Goal: Find specific page/section: Find specific page/section

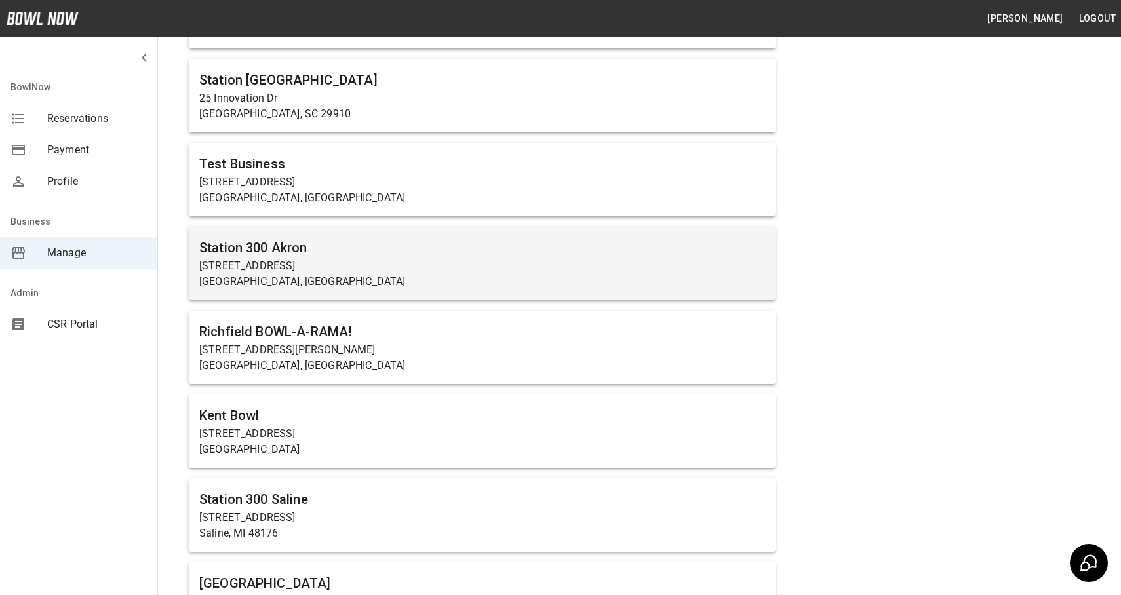
scroll to position [228, 0]
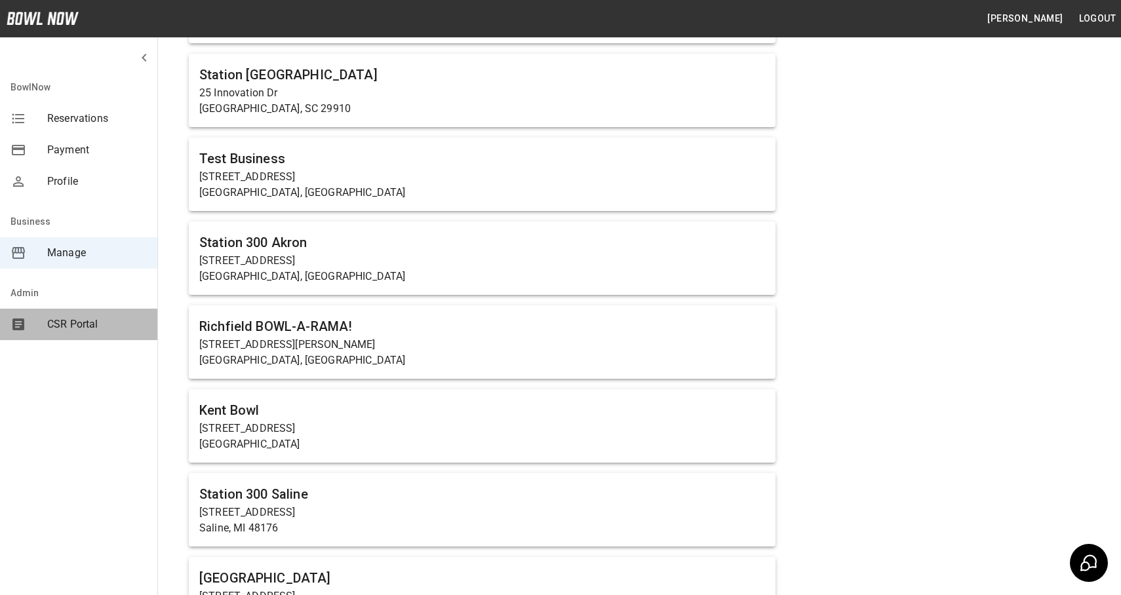
click at [83, 318] on span "CSR Portal" at bounding box center [97, 325] width 100 height 16
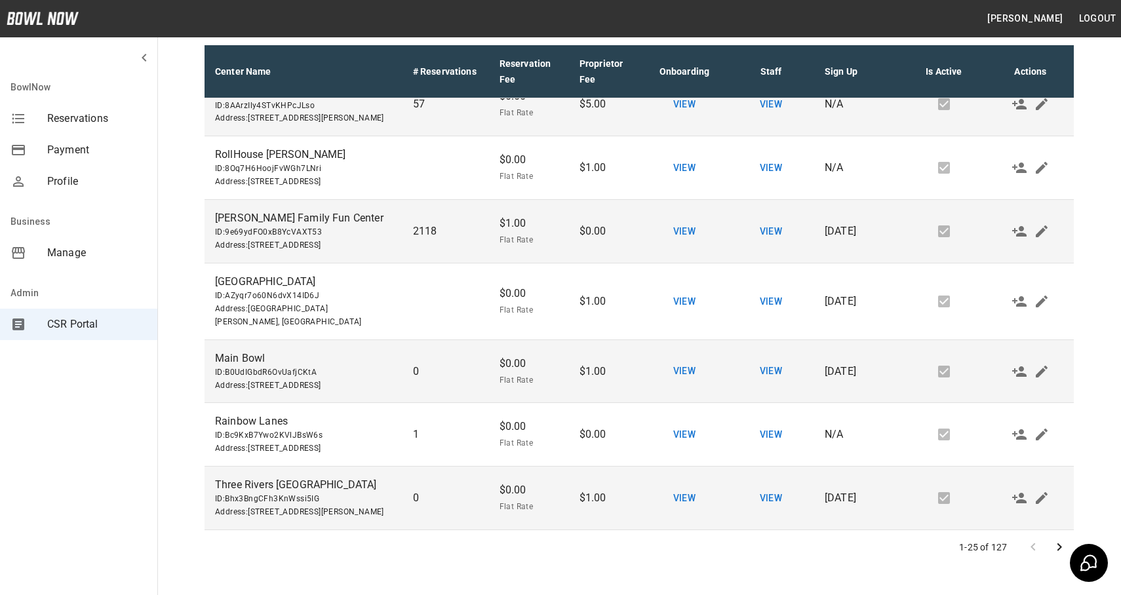
scroll to position [199, 0]
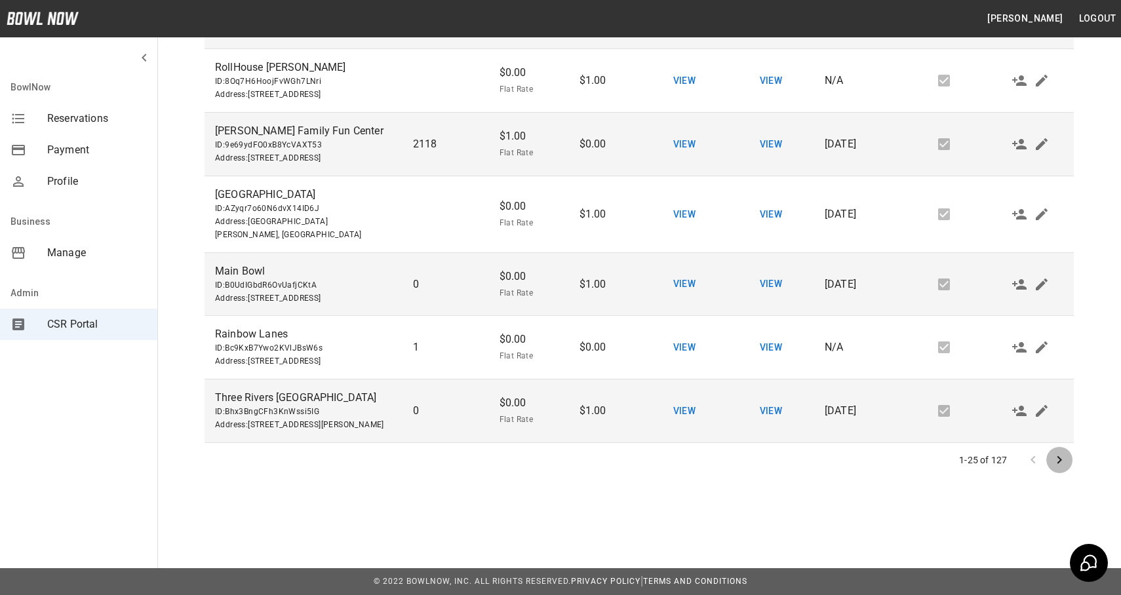
click at [1067, 459] on button "Go to next page" at bounding box center [1059, 460] width 26 height 26
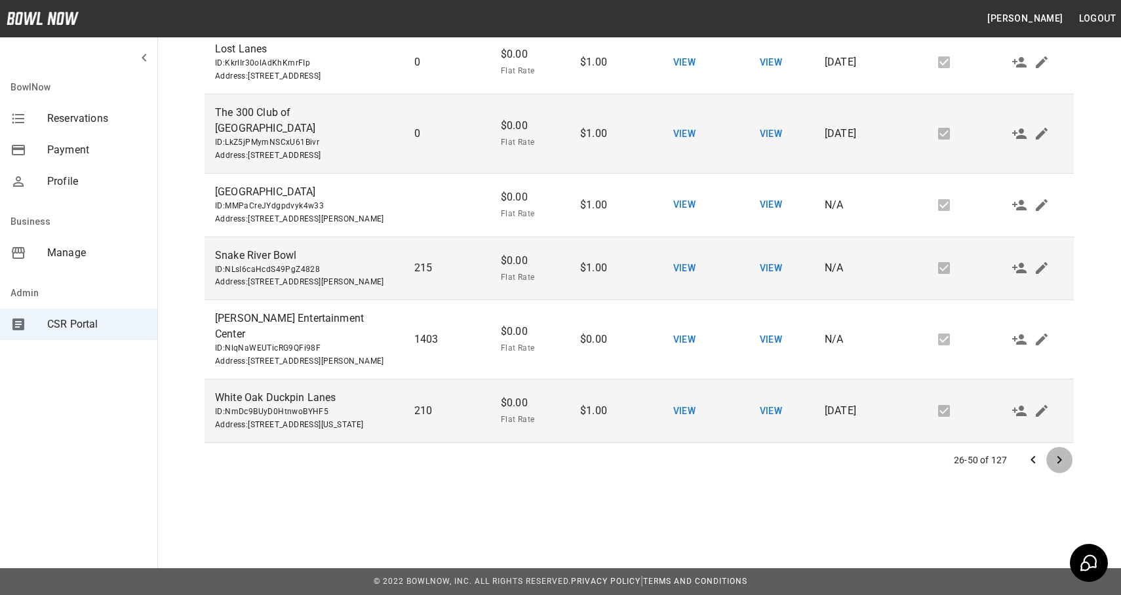
click at [1060, 464] on icon "Go to next page" at bounding box center [1059, 460] width 16 height 16
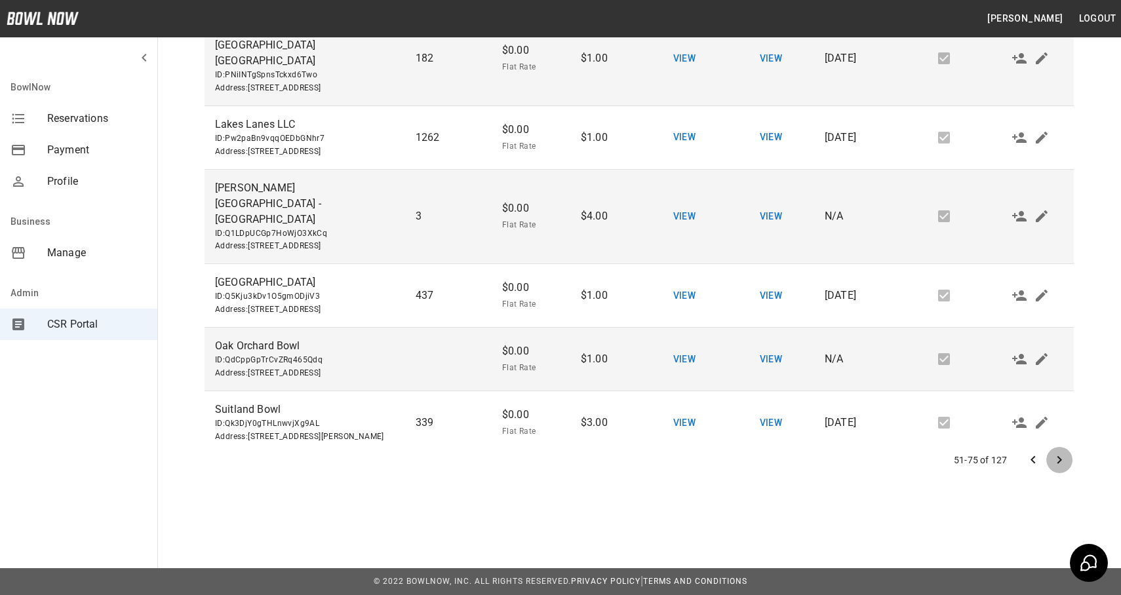
click at [1058, 458] on icon "Go to next page" at bounding box center [1059, 460] width 5 height 8
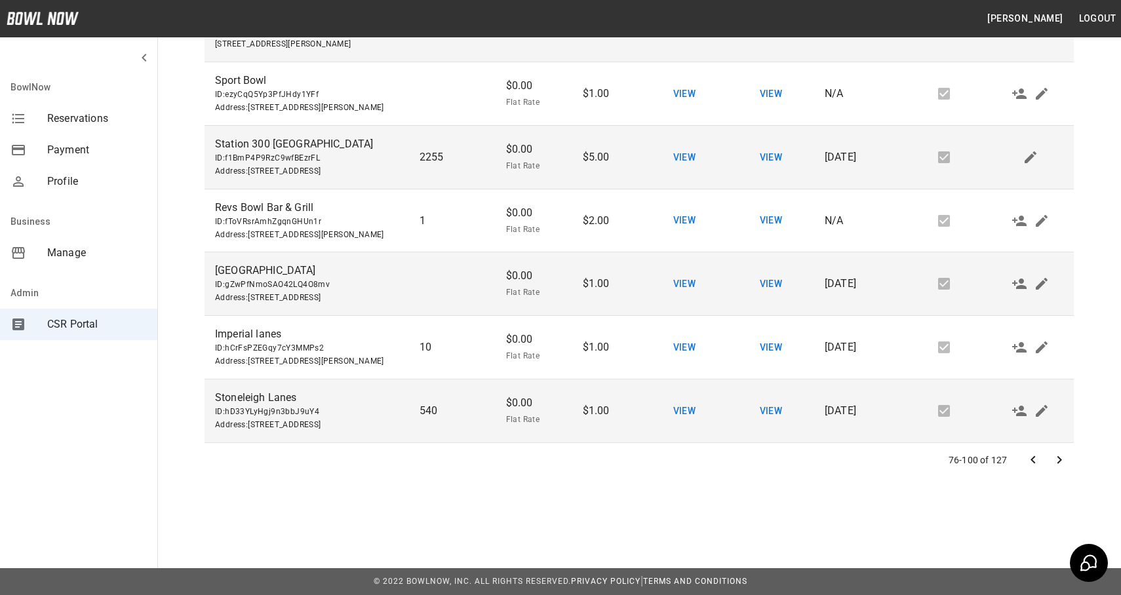
scroll to position [1488, 0]
click at [1058, 461] on icon "Go to next page" at bounding box center [1059, 460] width 5 height 8
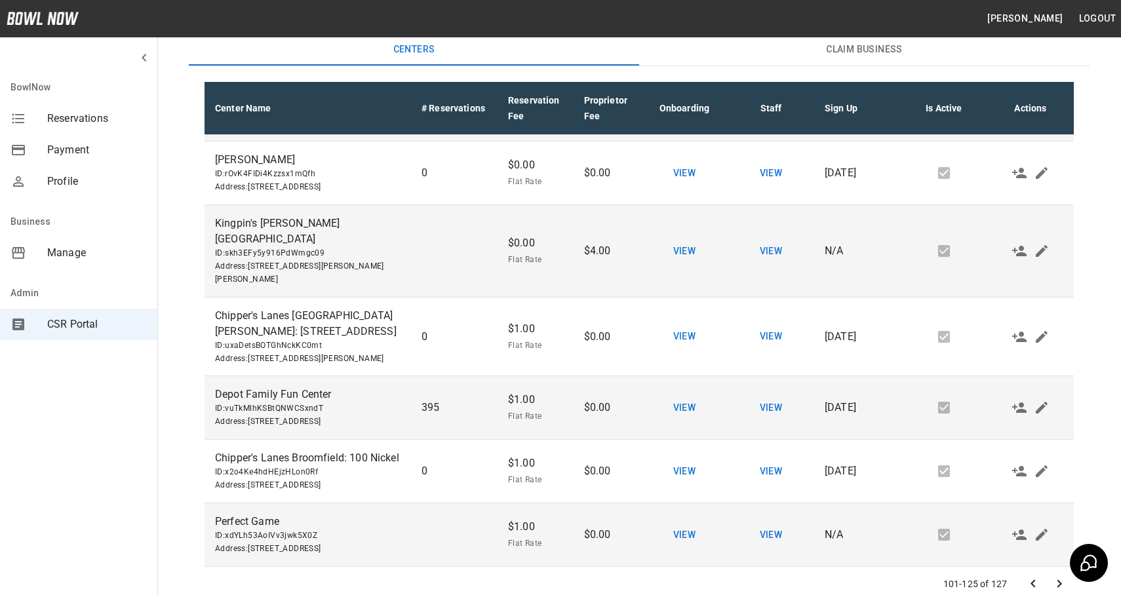
scroll to position [75, 0]
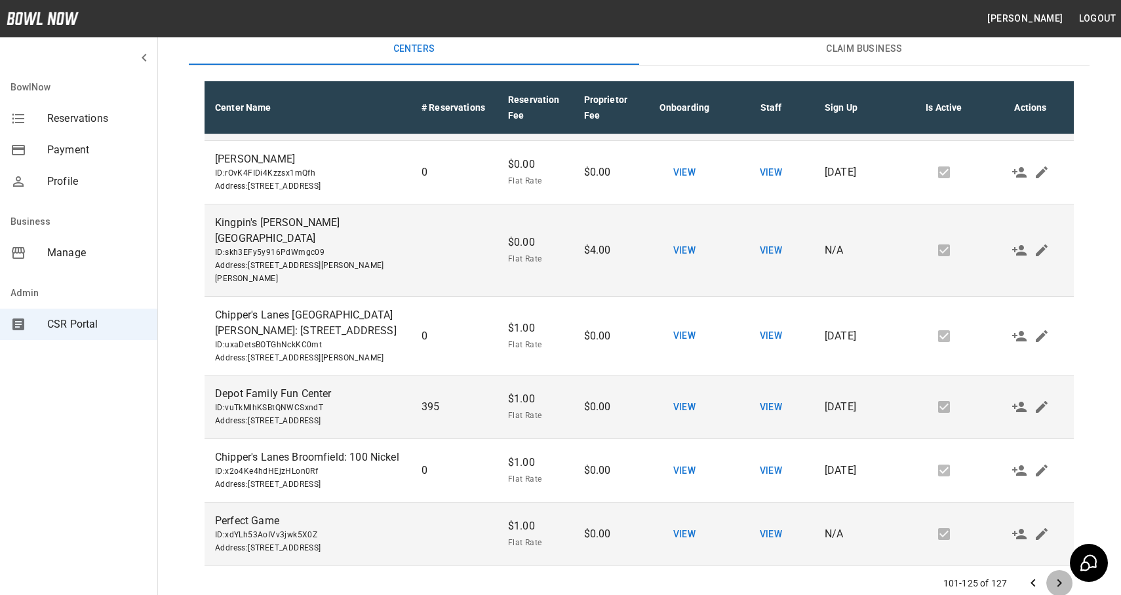
click at [1052, 581] on icon "Go to next page" at bounding box center [1059, 583] width 16 height 16
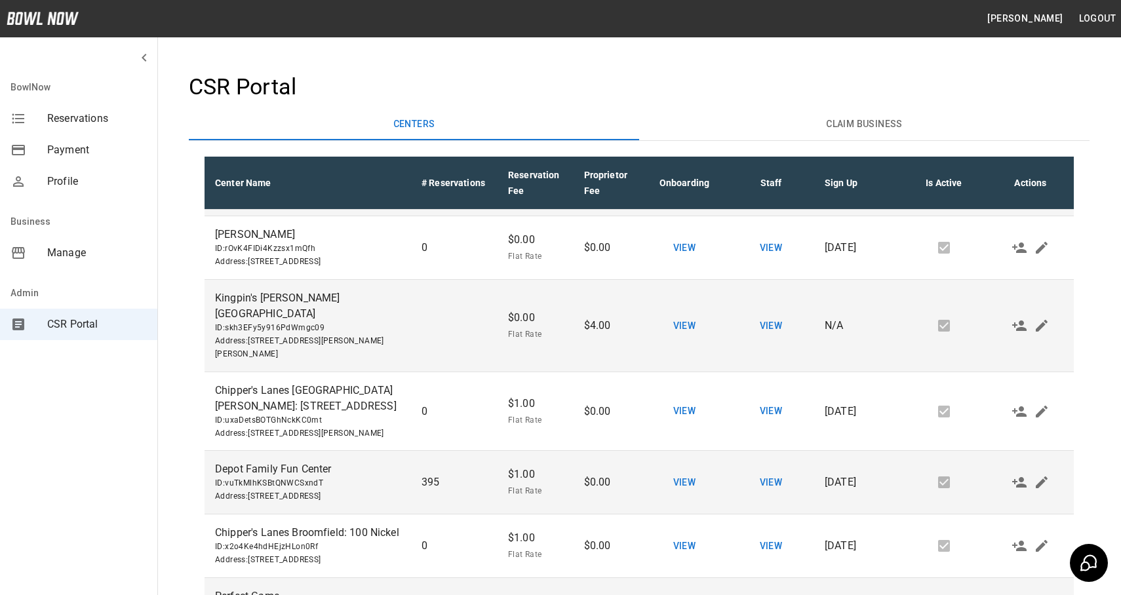
scroll to position [0, 0]
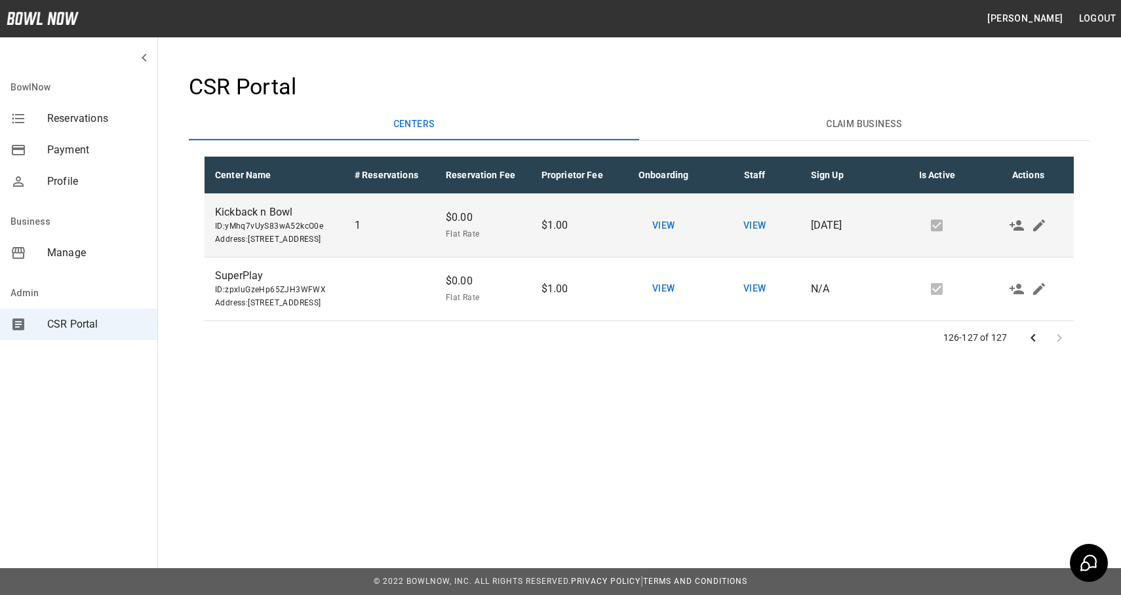
click at [1033, 346] on icon "Go to previous page" at bounding box center [1033, 338] width 16 height 16
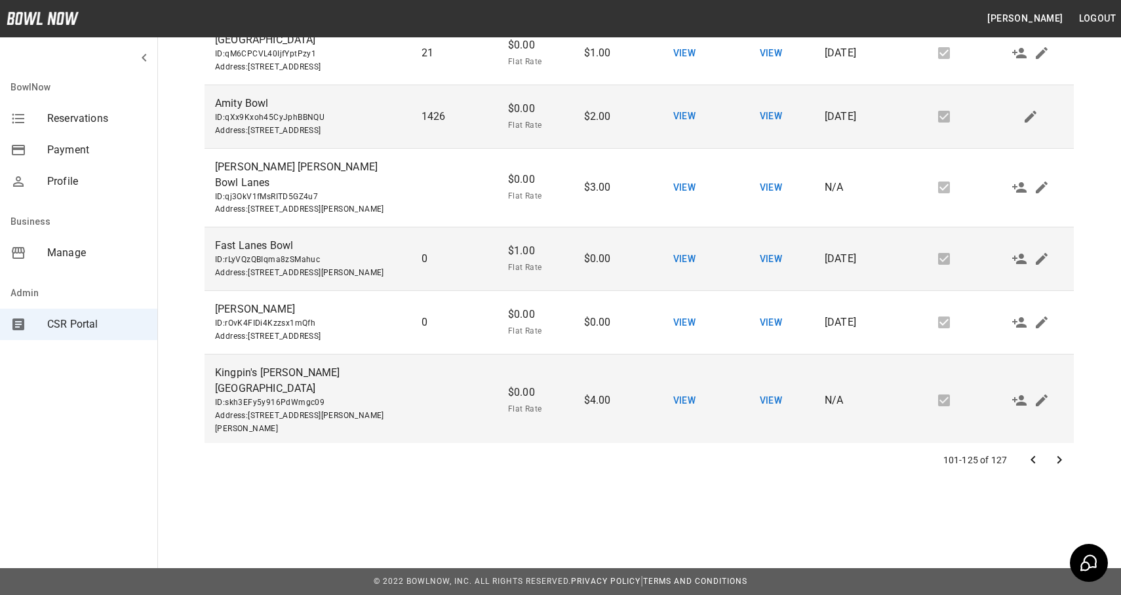
scroll to position [1327, 0]
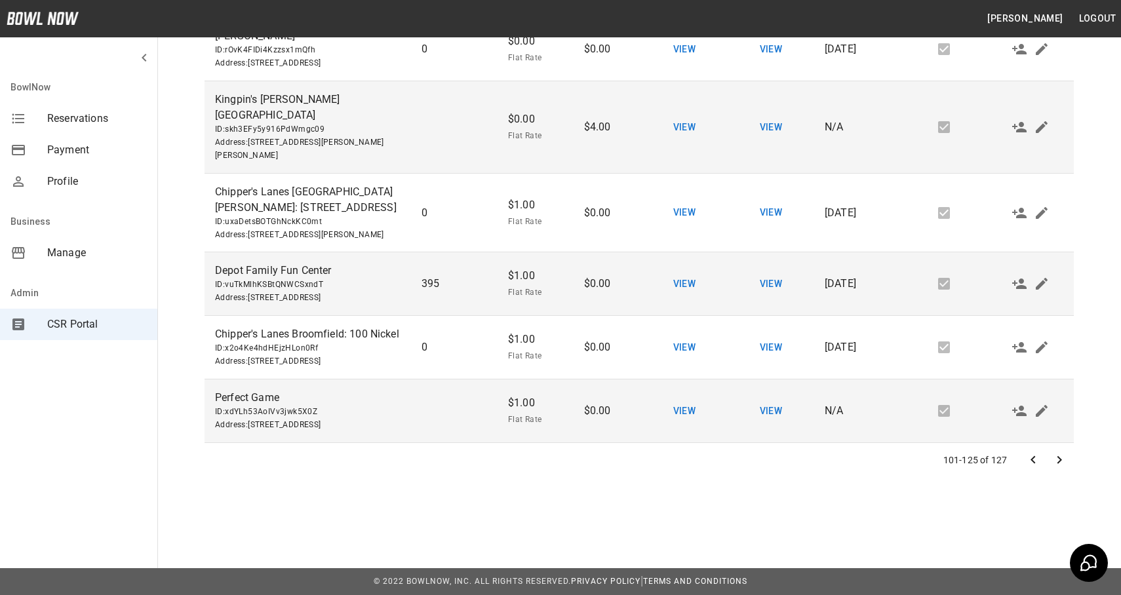
click at [1033, 463] on icon "Go to previous page" at bounding box center [1033, 460] width 16 height 16
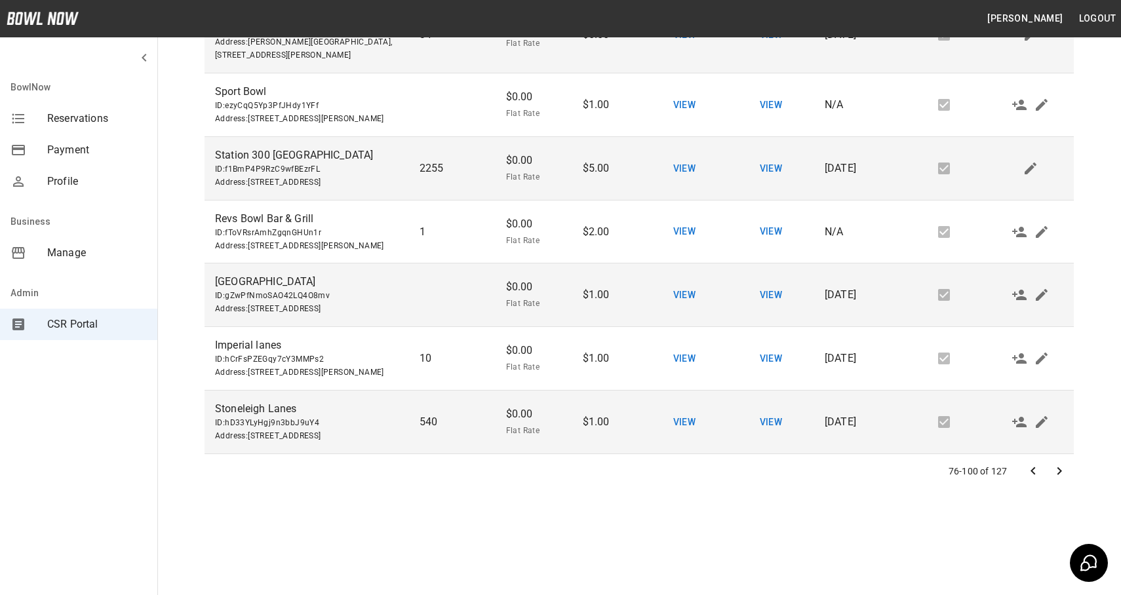
scroll to position [199, 0]
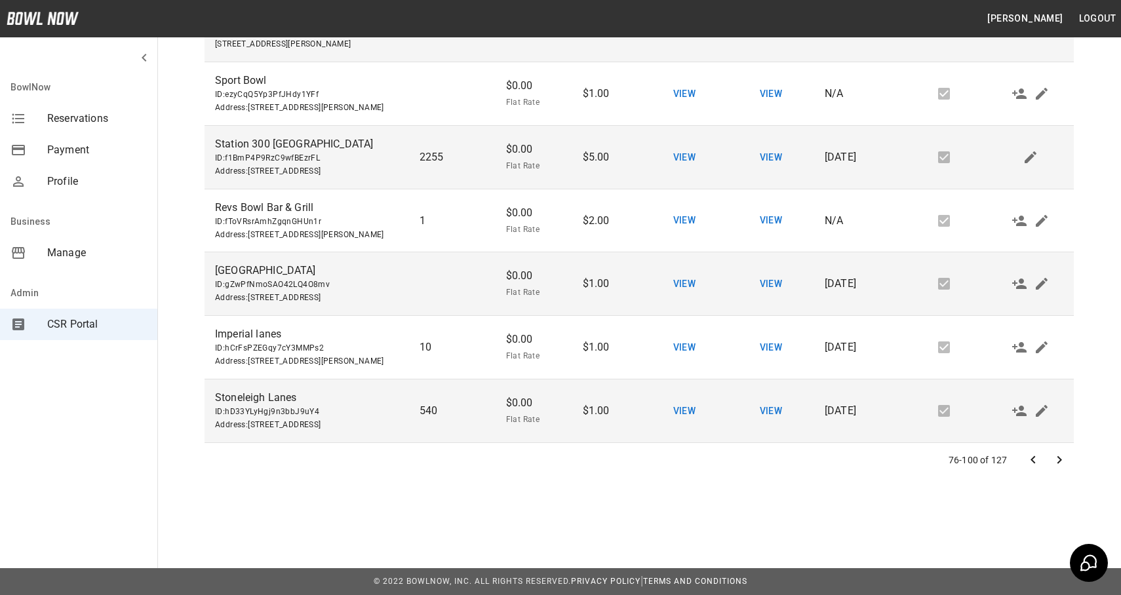
click at [731, 467] on div "76-100 of 127" at bounding box center [638, 460] width 869 height 34
click at [1034, 460] on icon "Go to previous page" at bounding box center [1033, 460] width 16 height 16
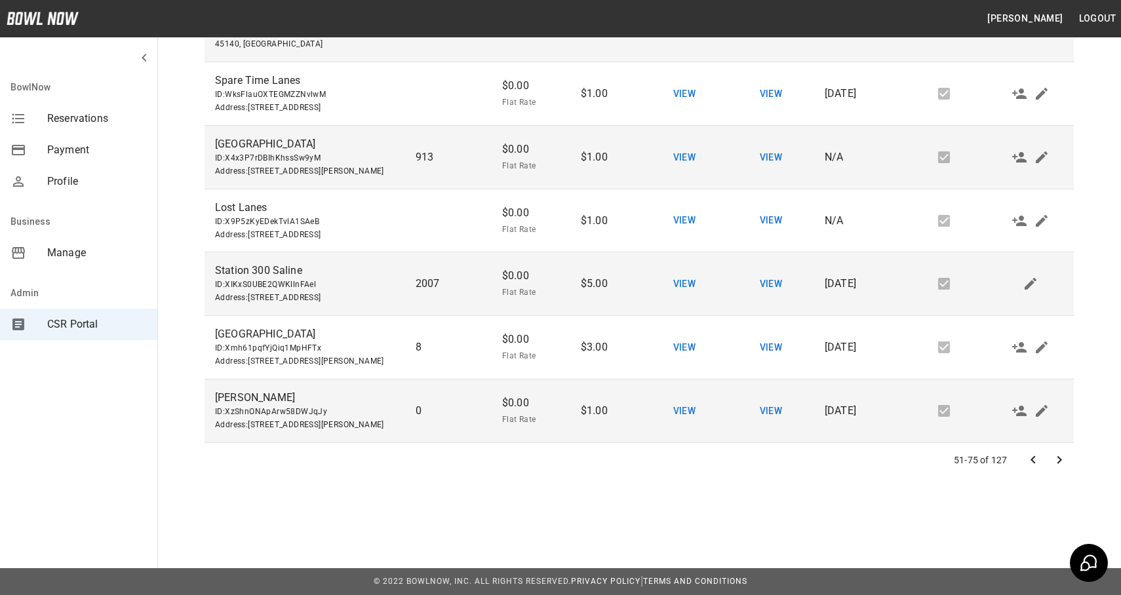
click at [773, 467] on div "51-75 of 127" at bounding box center [638, 460] width 869 height 34
click at [1030, 459] on icon "Go to previous page" at bounding box center [1032, 459] width 5 height 8
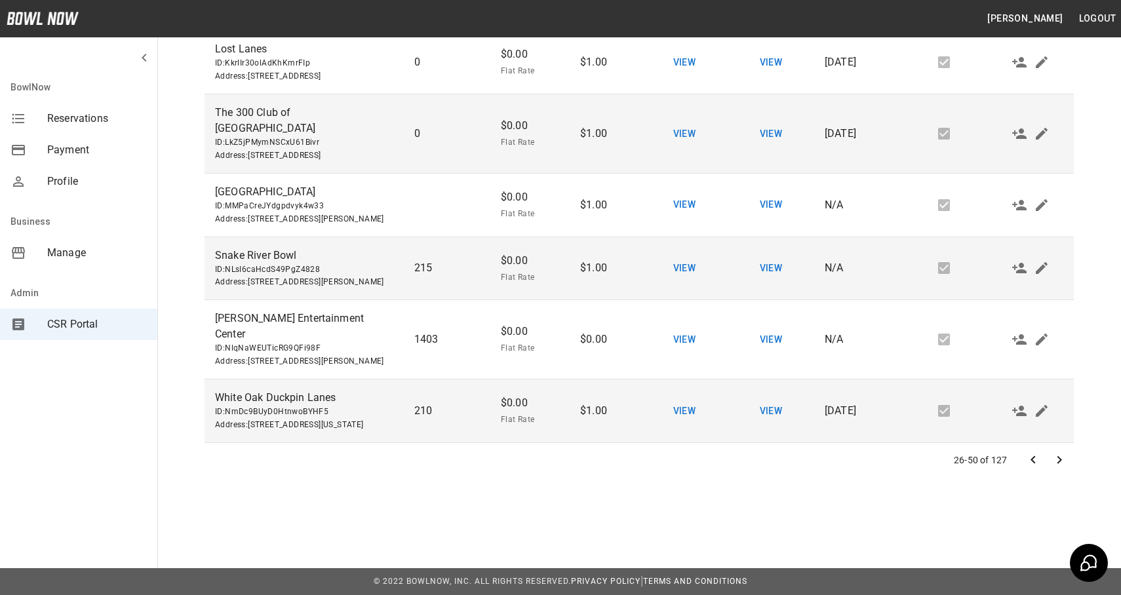
scroll to position [1441, 0]
click at [896, 480] on div "CSR Portal Centers Claim Business Center Name # Reservations Reservation Fee Pr…" at bounding box center [639, 184] width 942 height 660
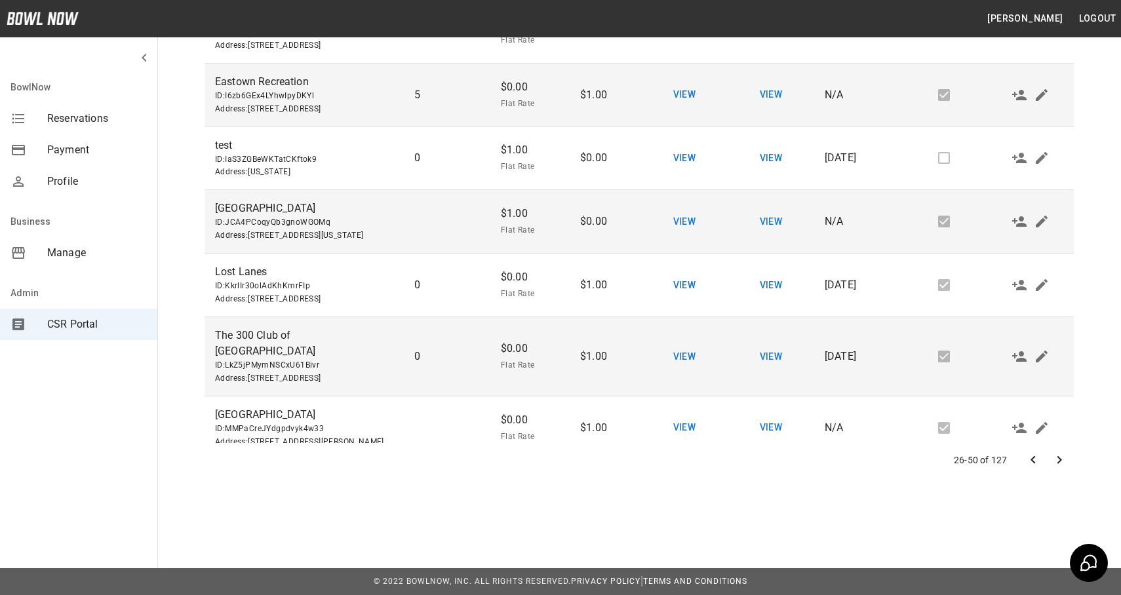
scroll to position [1404, 0]
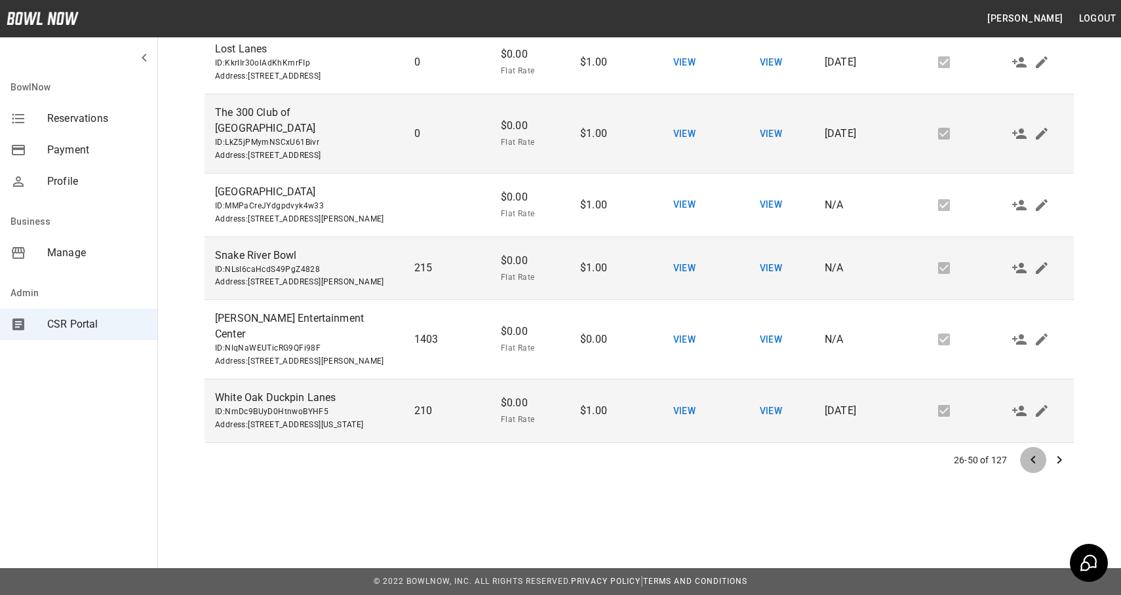
click at [1034, 459] on icon "Go to previous page" at bounding box center [1033, 460] width 16 height 16
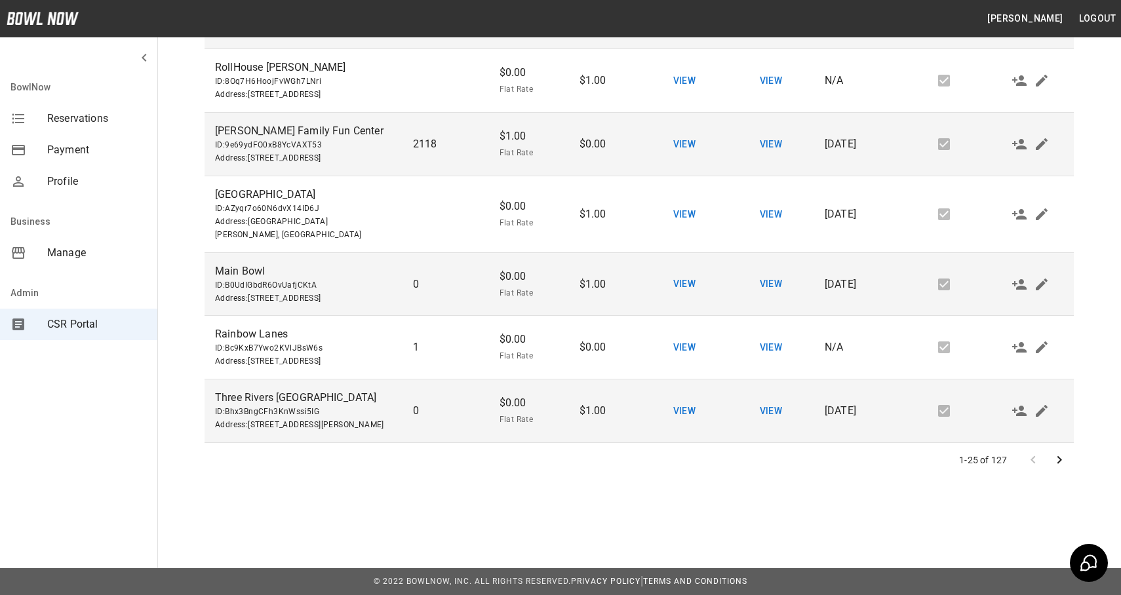
click at [875, 475] on div "1-25 of 127" at bounding box center [638, 460] width 869 height 34
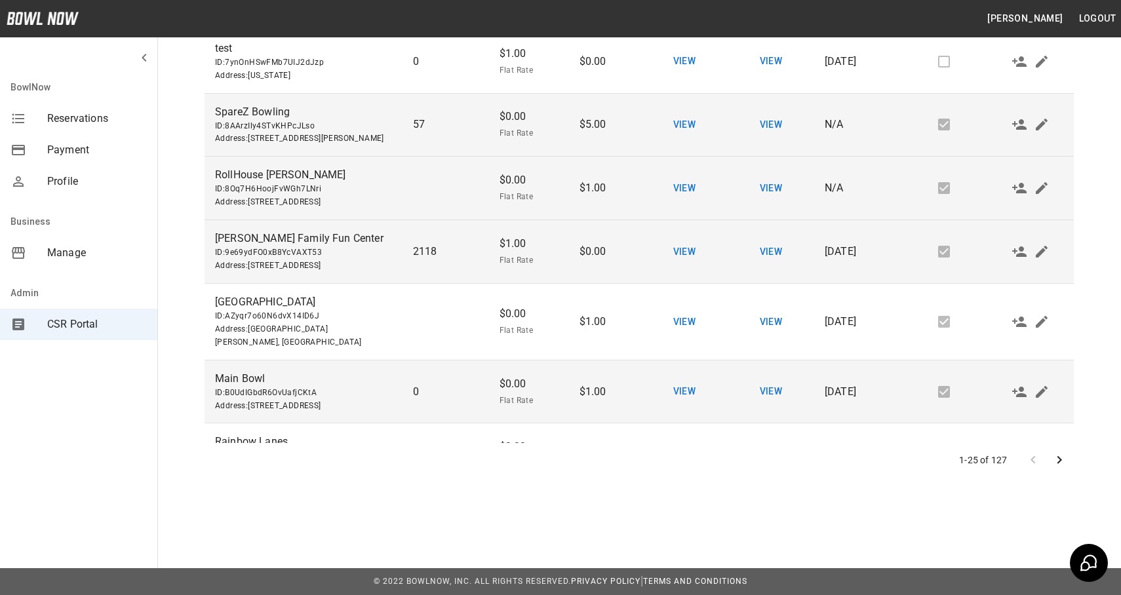
scroll to position [1163, 0]
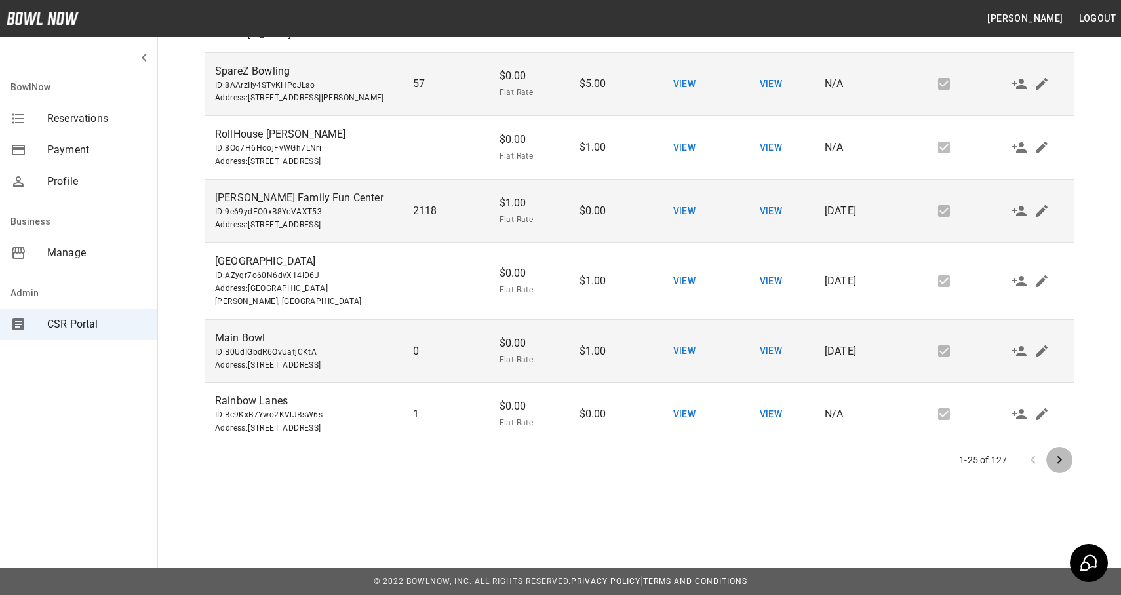
click at [1058, 463] on icon "Go to next page" at bounding box center [1059, 460] width 16 height 16
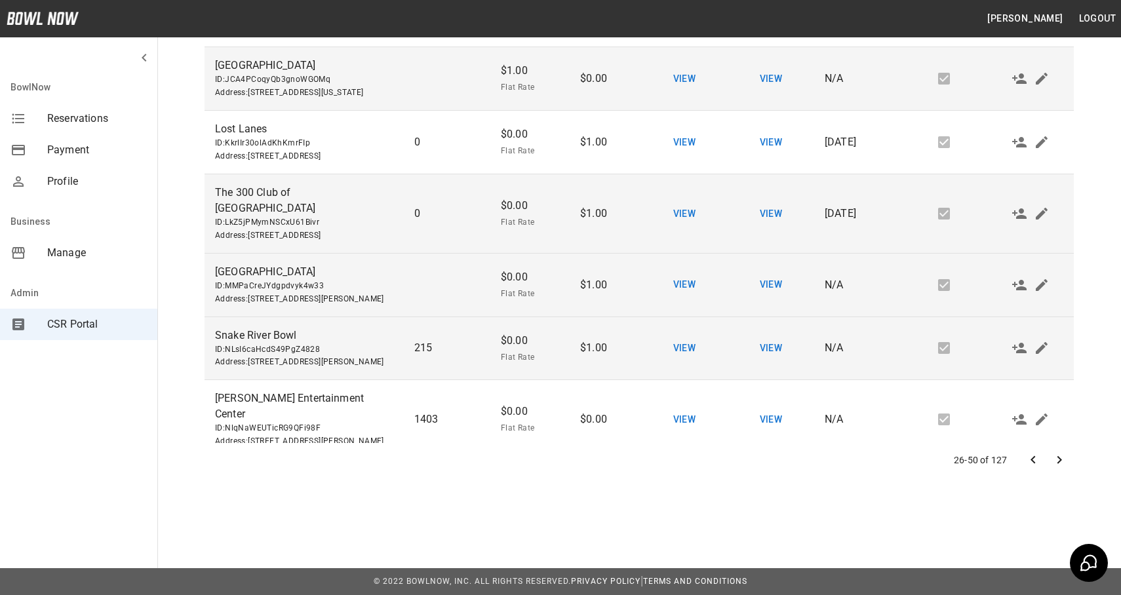
click at [697, 317] on td "View" at bounding box center [684, 286] width 87 height 64
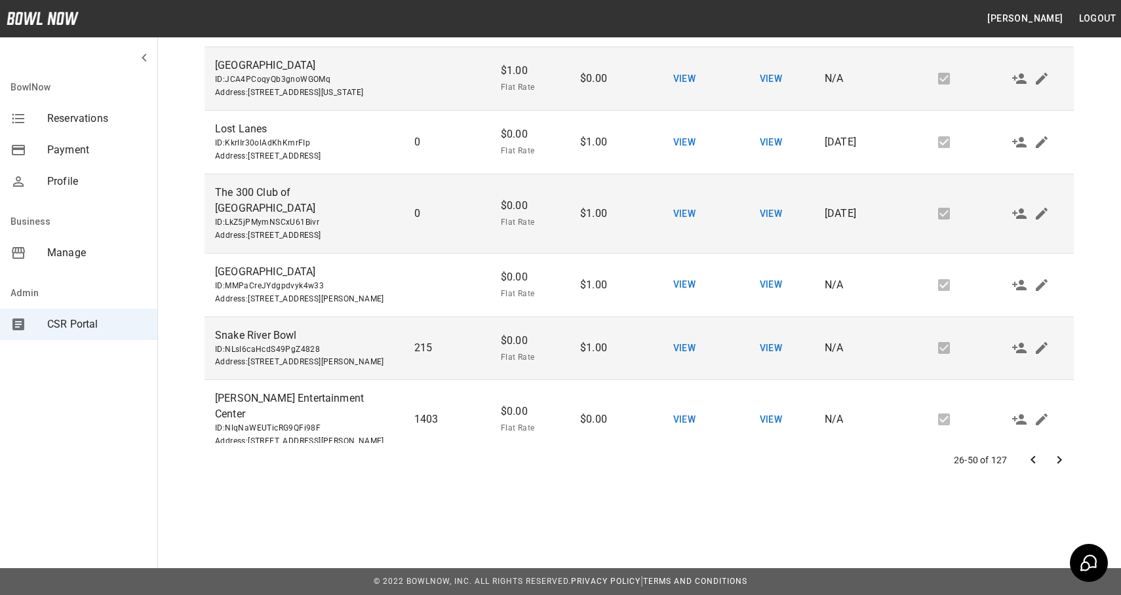
click at [1057, 463] on icon "Go to next page" at bounding box center [1059, 460] width 5 height 8
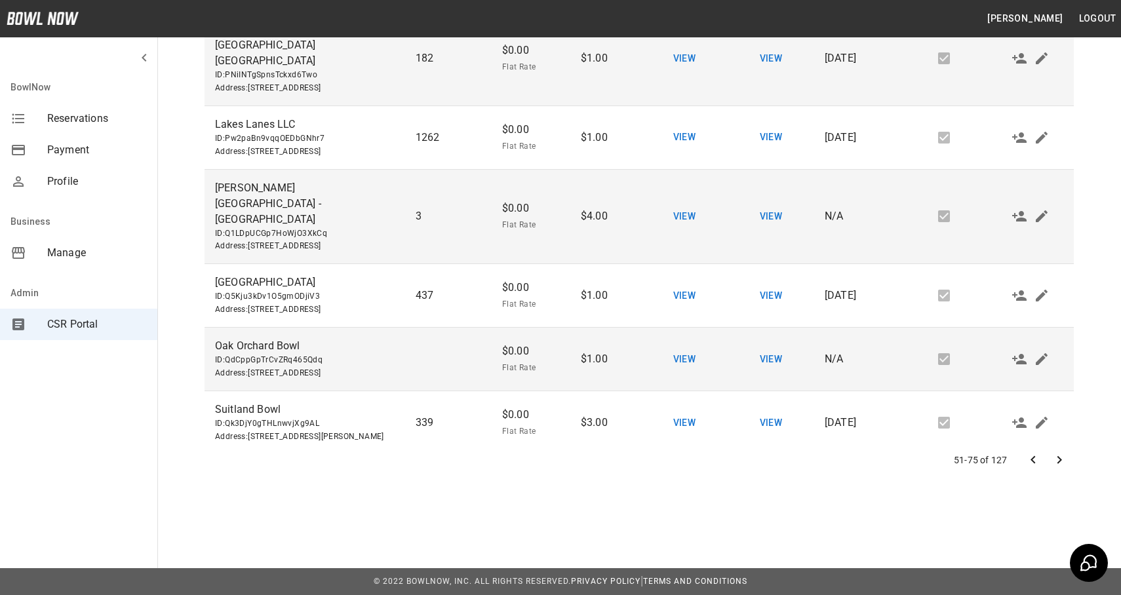
click at [280, 227] on span "ID: Q1LDpUCGp7HoWjO3XkCq" at bounding box center [305, 233] width 180 height 13
copy span "Q1LDpUCGp7HoWjO3XkCq"
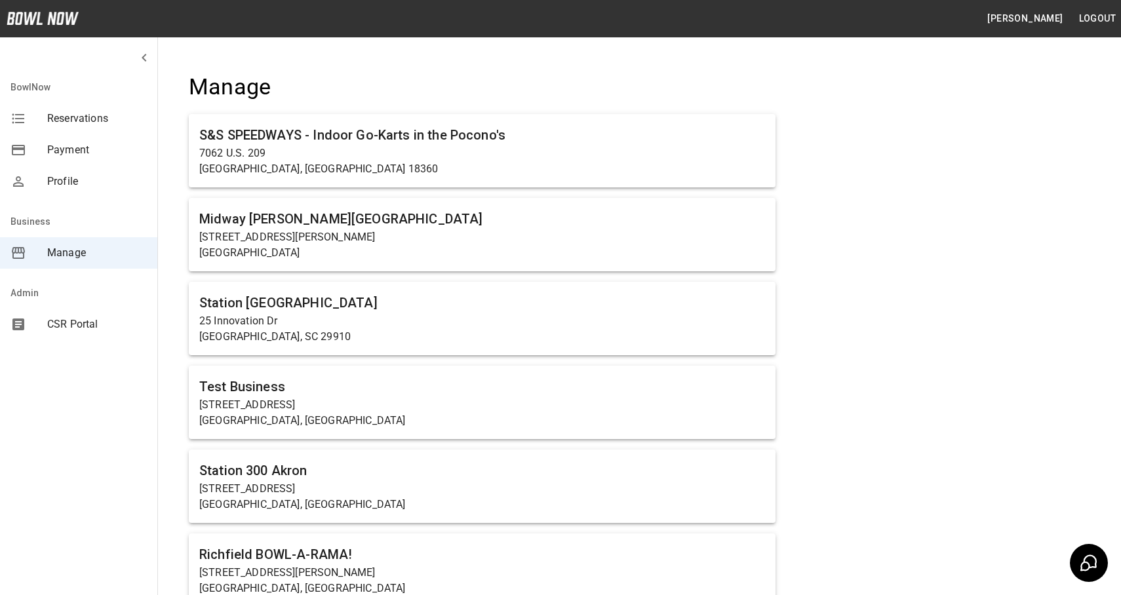
click at [78, 326] on span "CSR Portal" at bounding box center [97, 325] width 100 height 16
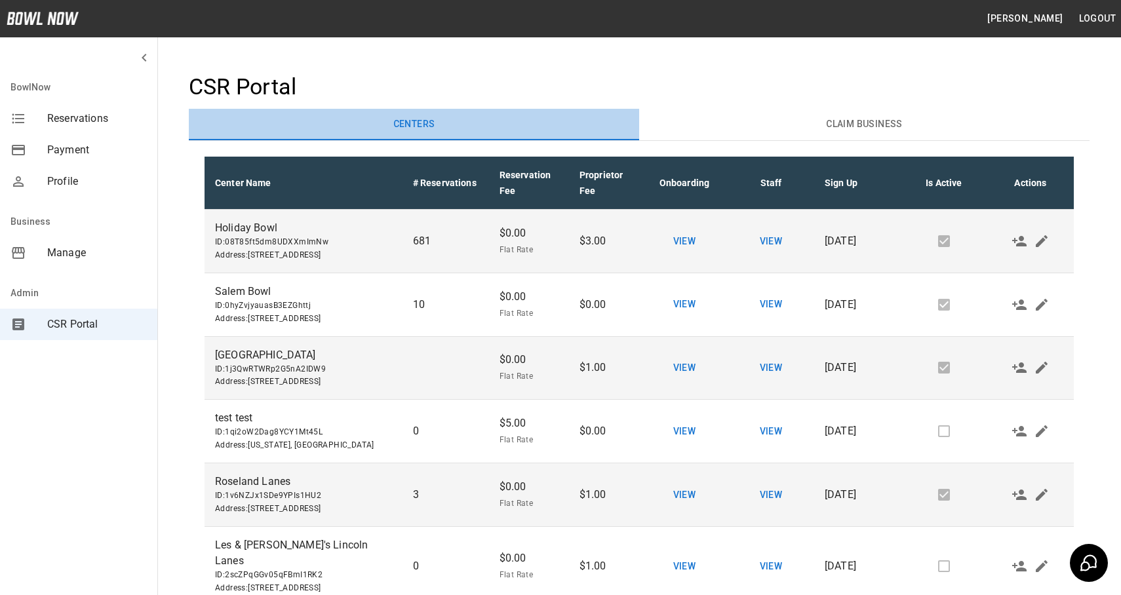
click at [351, 125] on button "Centers" at bounding box center [414, 124] width 450 height 31
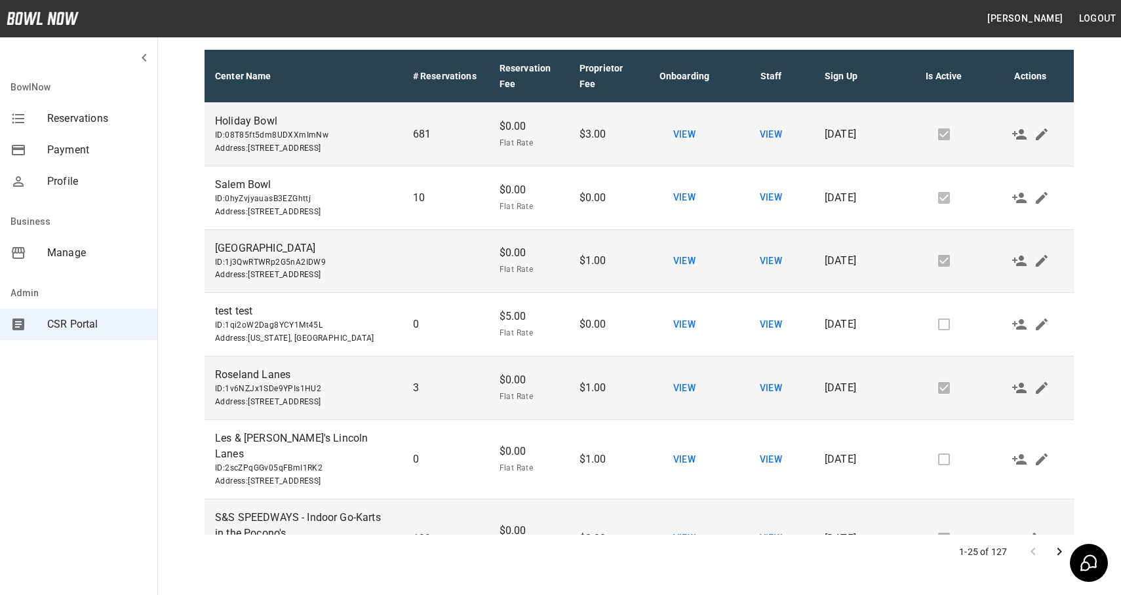
scroll to position [199, 0]
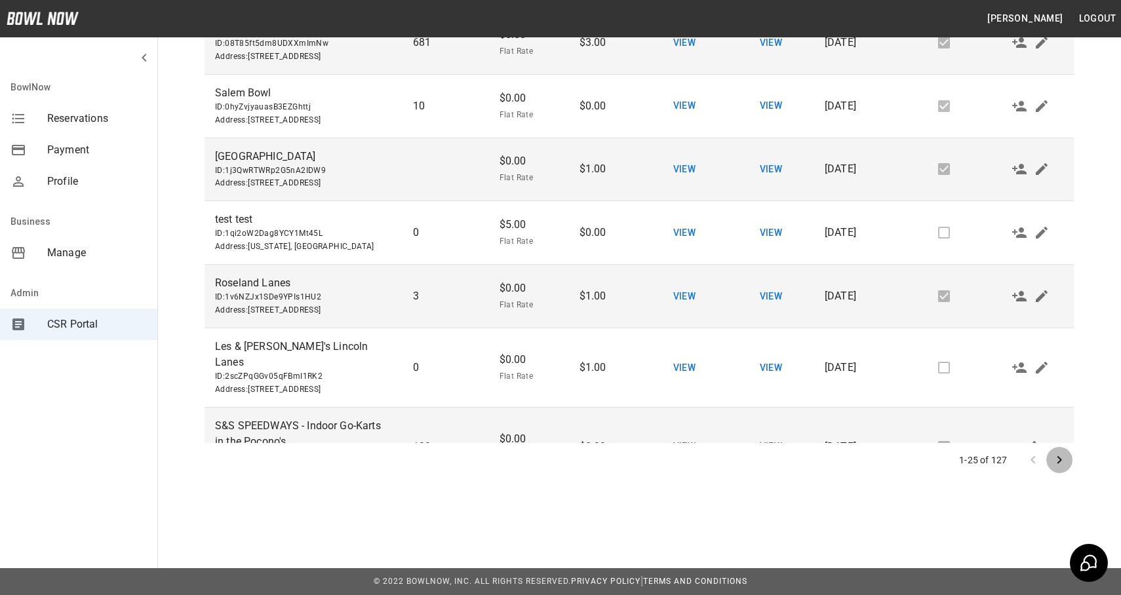
click at [1064, 457] on icon "Go to next page" at bounding box center [1059, 460] width 16 height 16
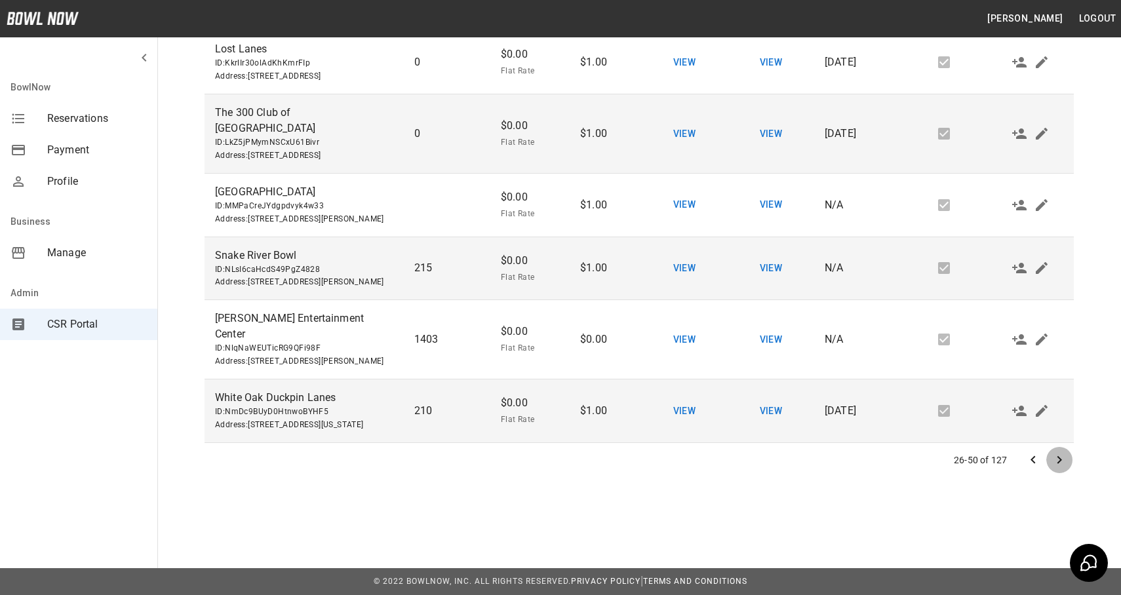
click at [1060, 459] on icon "Go to next page" at bounding box center [1059, 460] width 5 height 8
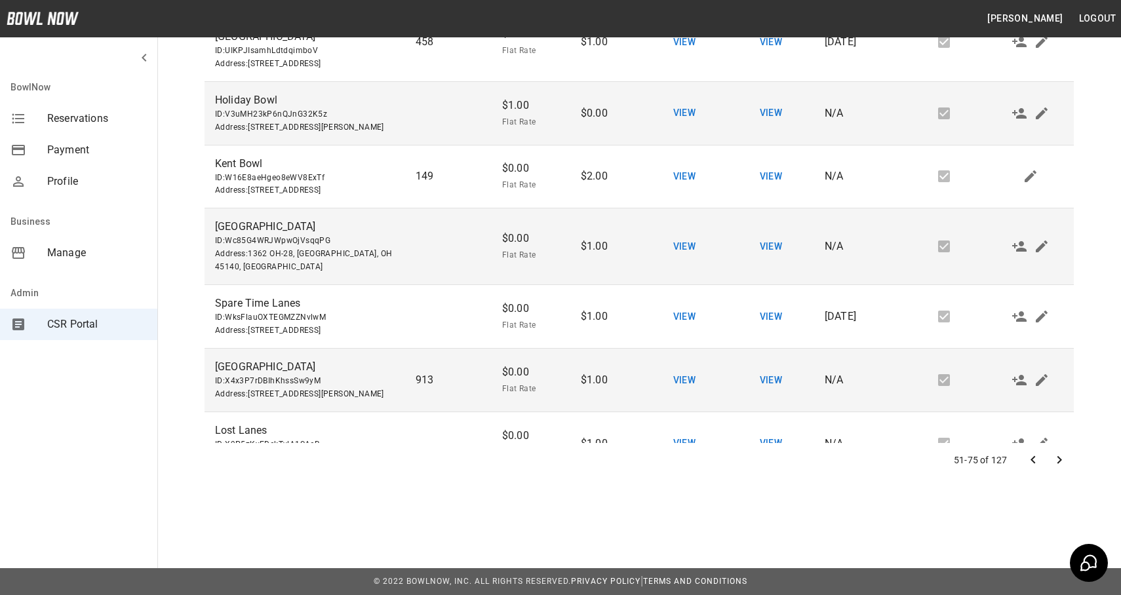
scroll to position [1457, 0]
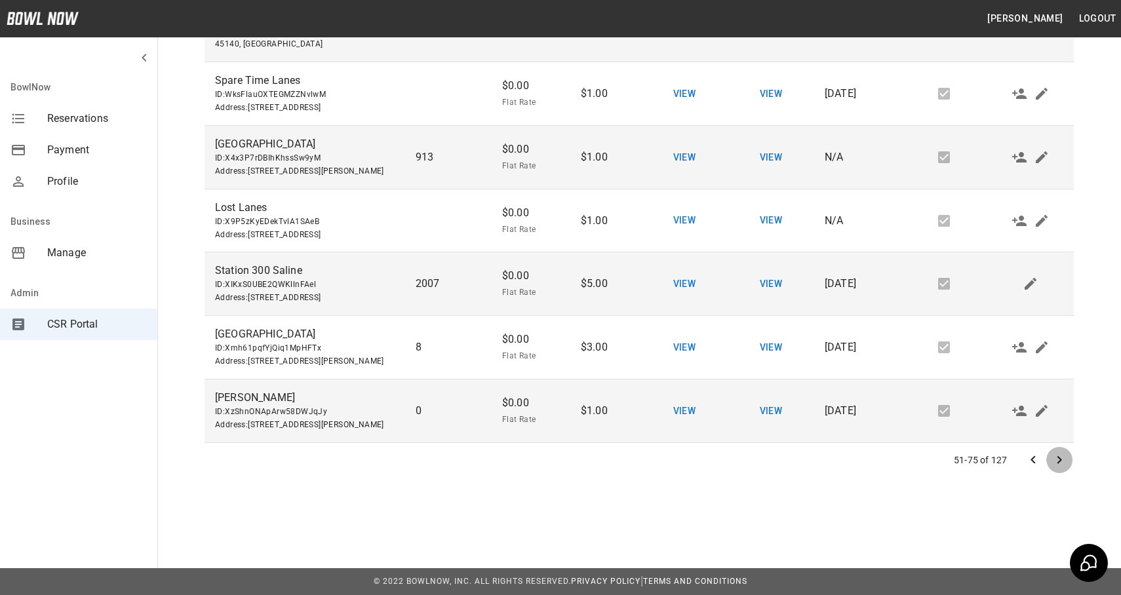
click at [1068, 457] on button "Go to next page" at bounding box center [1059, 460] width 26 height 26
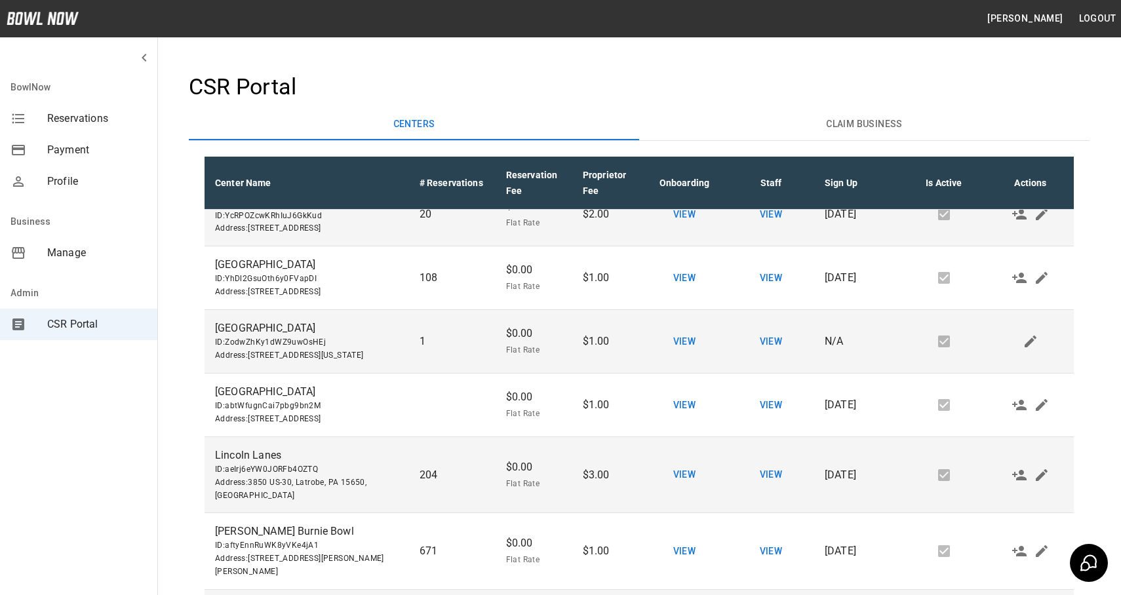
scroll to position [155, 0]
click at [761, 128] on button "Claim Business" at bounding box center [864, 124] width 450 height 31
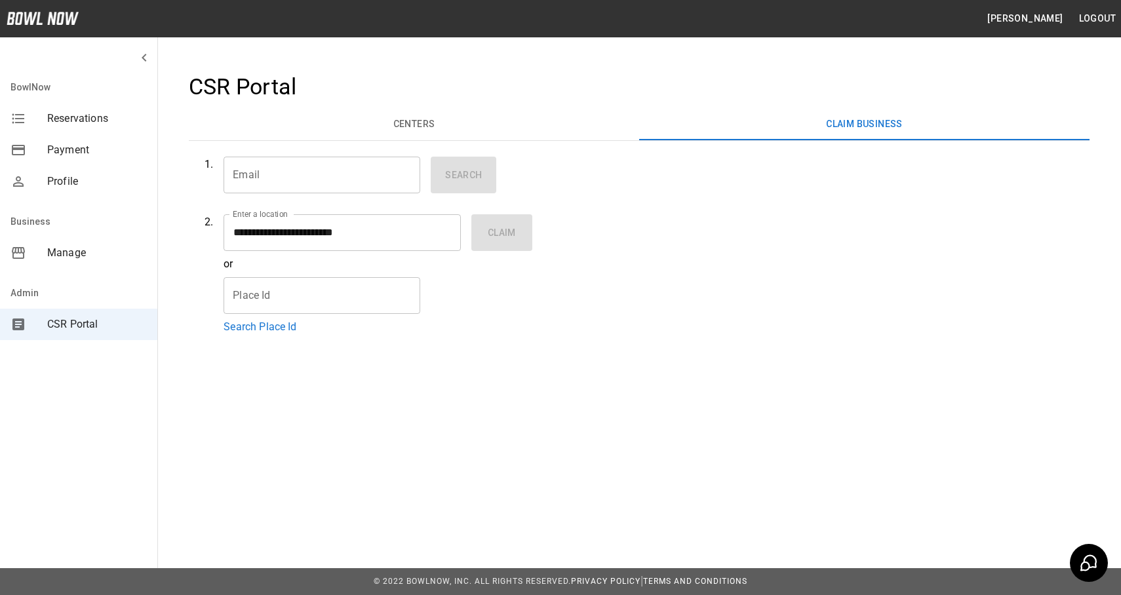
click at [714, 263] on div "**********" at bounding box center [638, 246] width 869 height 178
click at [431, 120] on button "Centers" at bounding box center [414, 124] width 450 height 31
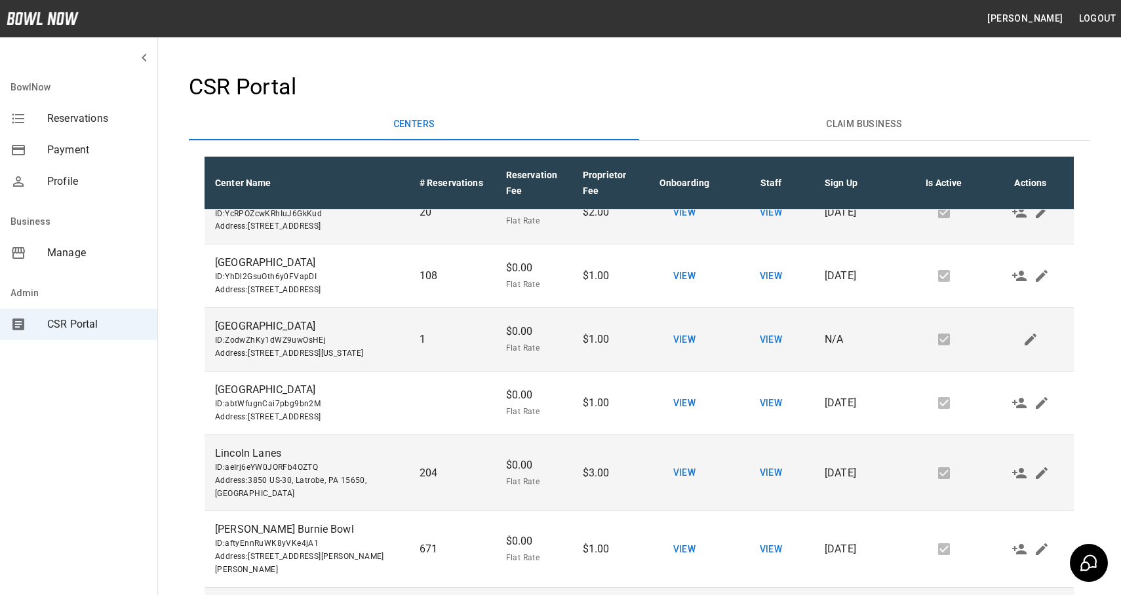
click at [724, 245] on td "View" at bounding box center [684, 214] width 87 height 64
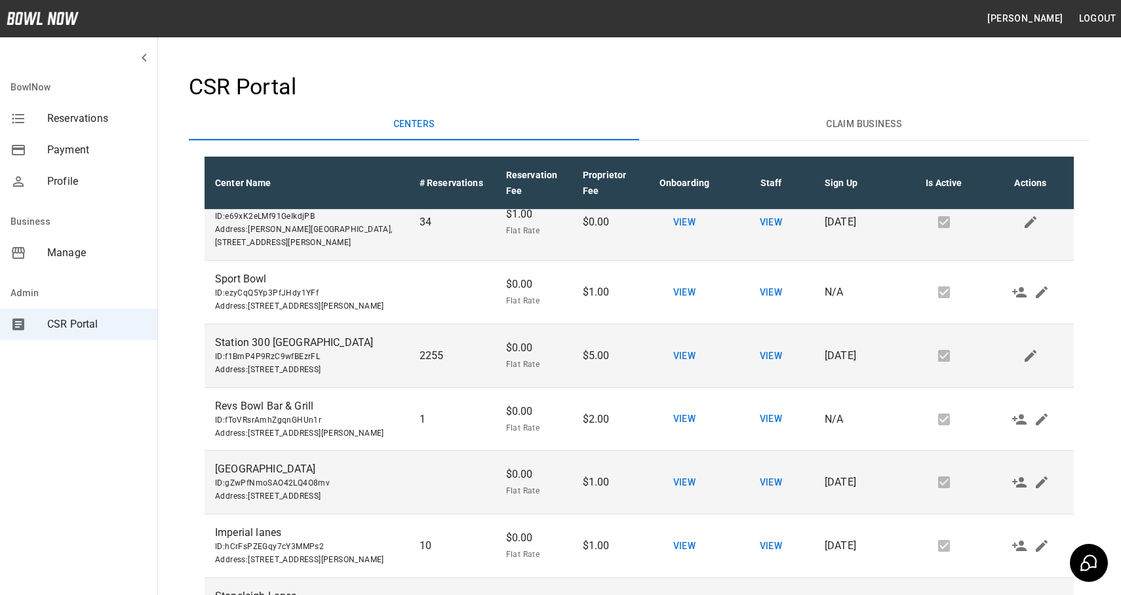
scroll to position [199, 0]
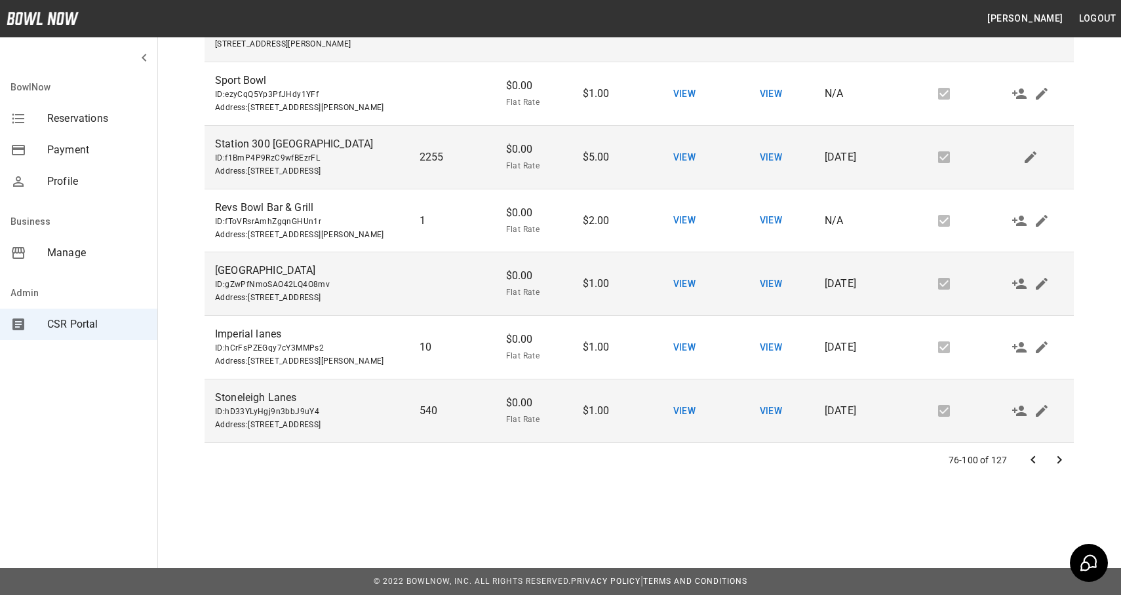
click at [1032, 457] on icon "Go to previous page" at bounding box center [1033, 460] width 16 height 16
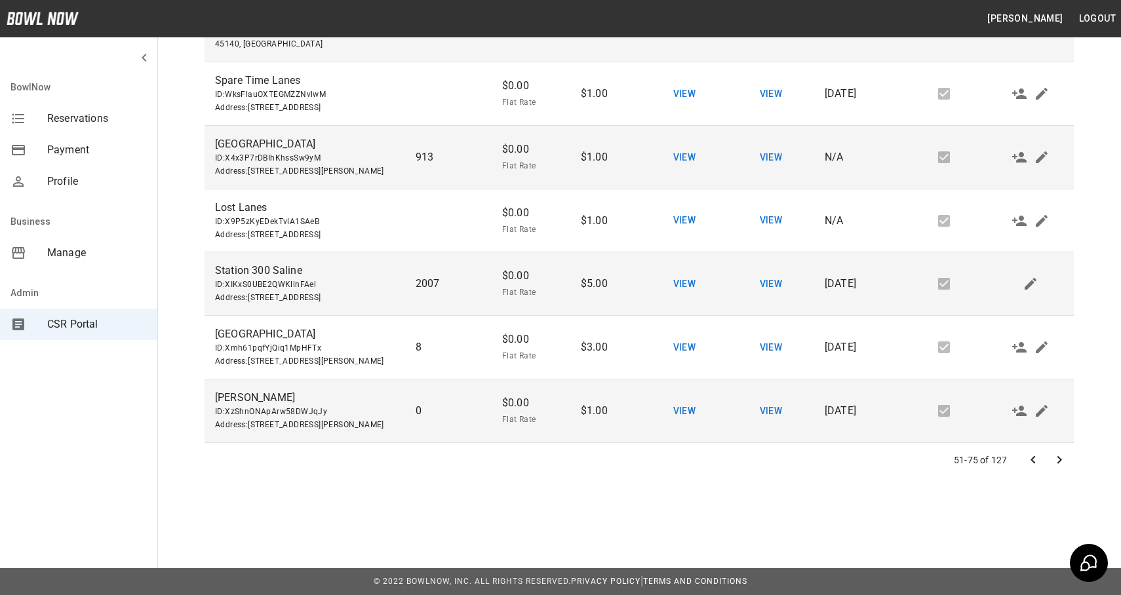
scroll to position [1457, 0]
click at [838, 478] on div "CSR Portal Centers Claim Business Center Name # Reservations Reservation Fee Pr…" at bounding box center [639, 184] width 942 height 660
click at [1059, 459] on icon "Go to next page" at bounding box center [1059, 460] width 16 height 16
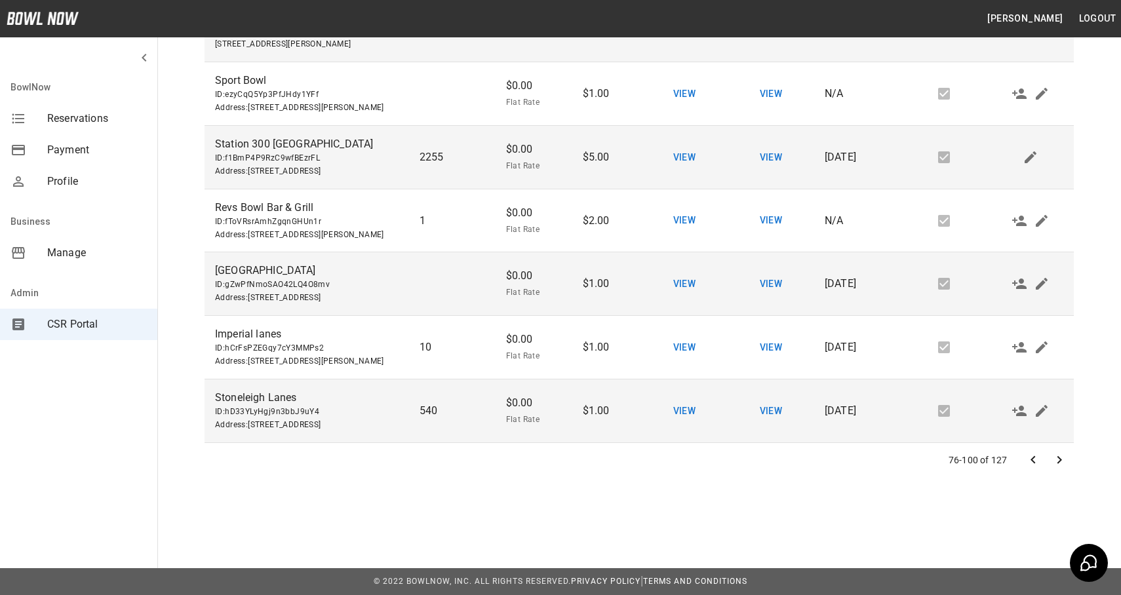
scroll to position [1488, 0]
click at [1059, 459] on icon "Go to next page" at bounding box center [1059, 460] width 16 height 16
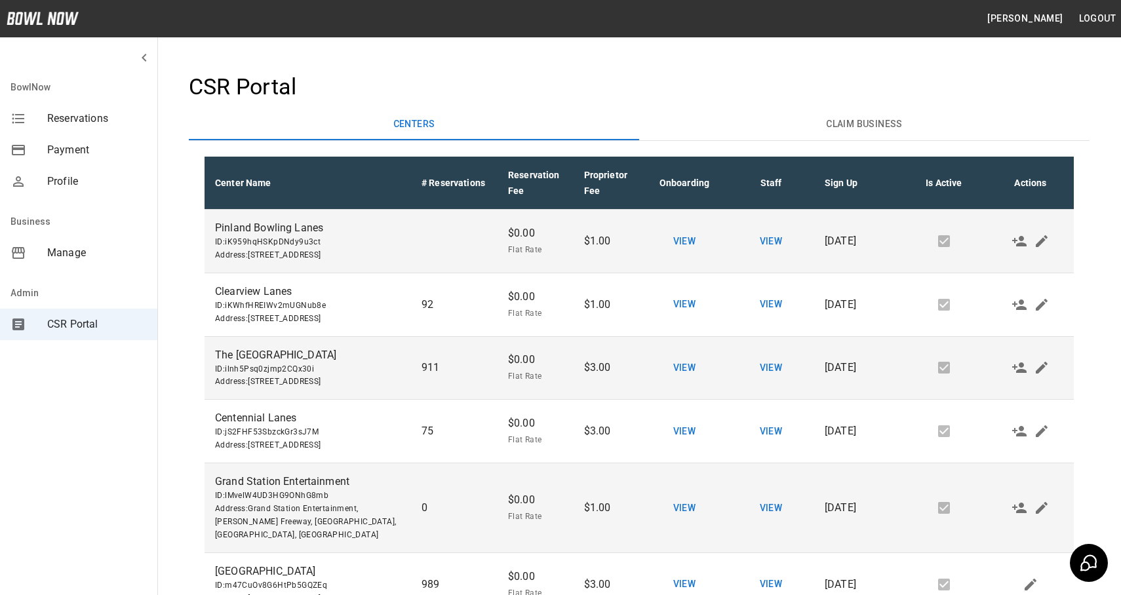
scroll to position [882, 0]
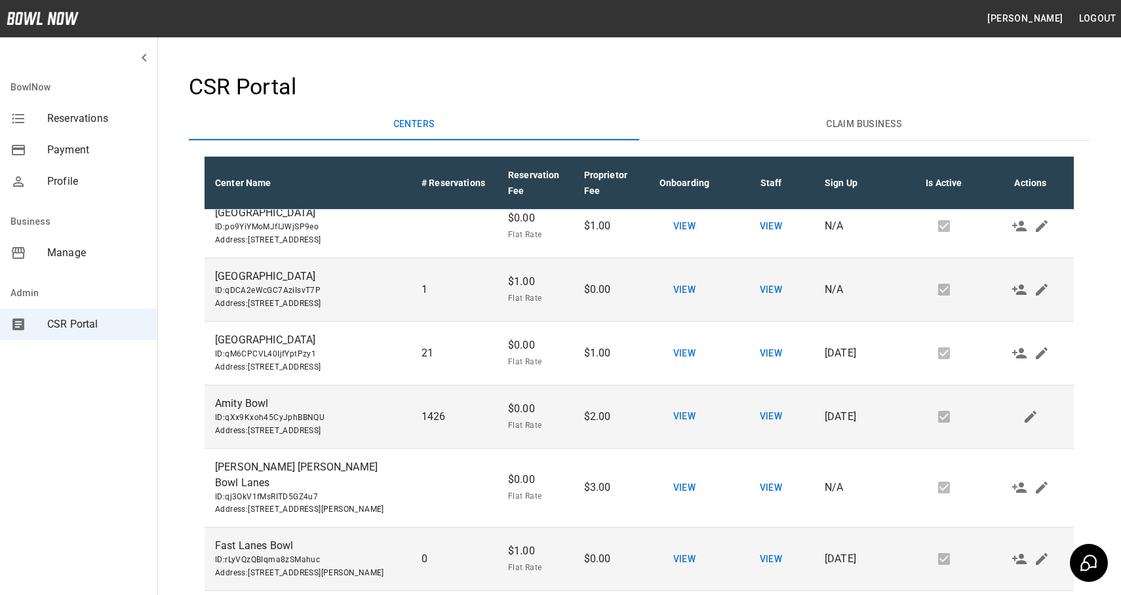
click at [284, 298] on span "ID: qDCA2eWcGC7AziIsvT7P" at bounding box center [307, 290] width 185 height 13
copy span "qDCA2eWcGC7AziIsvT7P"
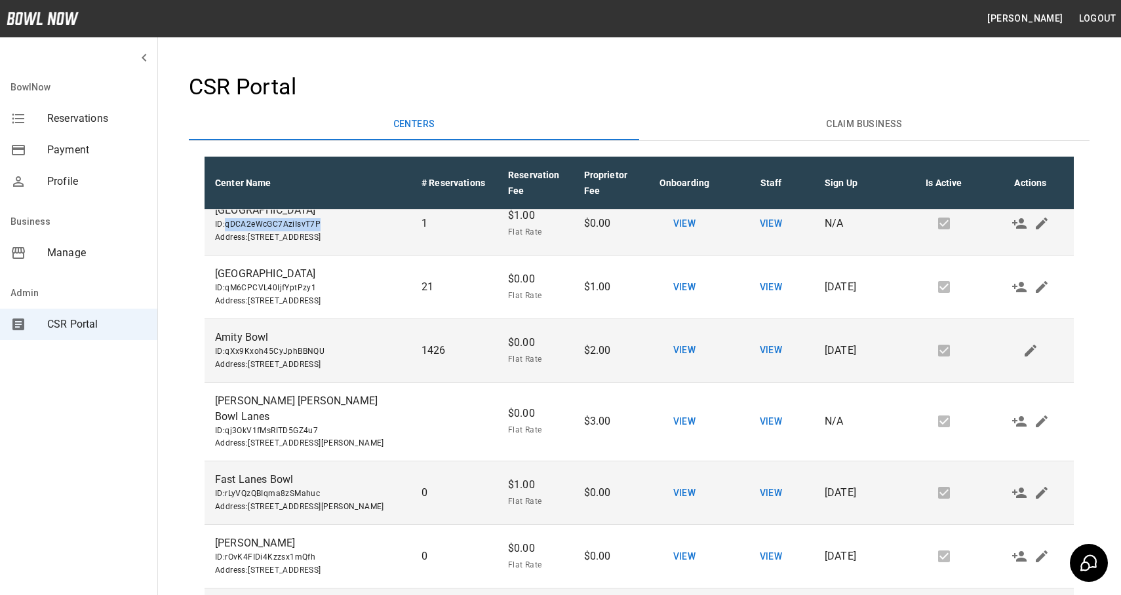
scroll to position [950, 0]
click at [444, 229] on p "1" at bounding box center [454, 222] width 66 height 16
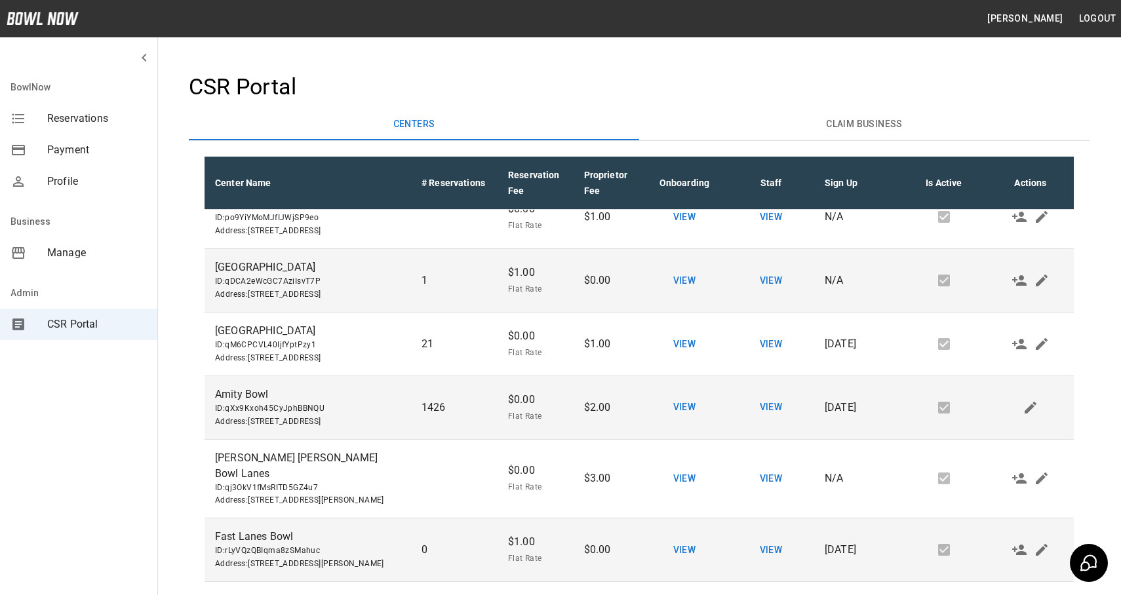
scroll to position [889, 0]
